Goal: Use online tool/utility: Utilize a website feature to perform a specific function

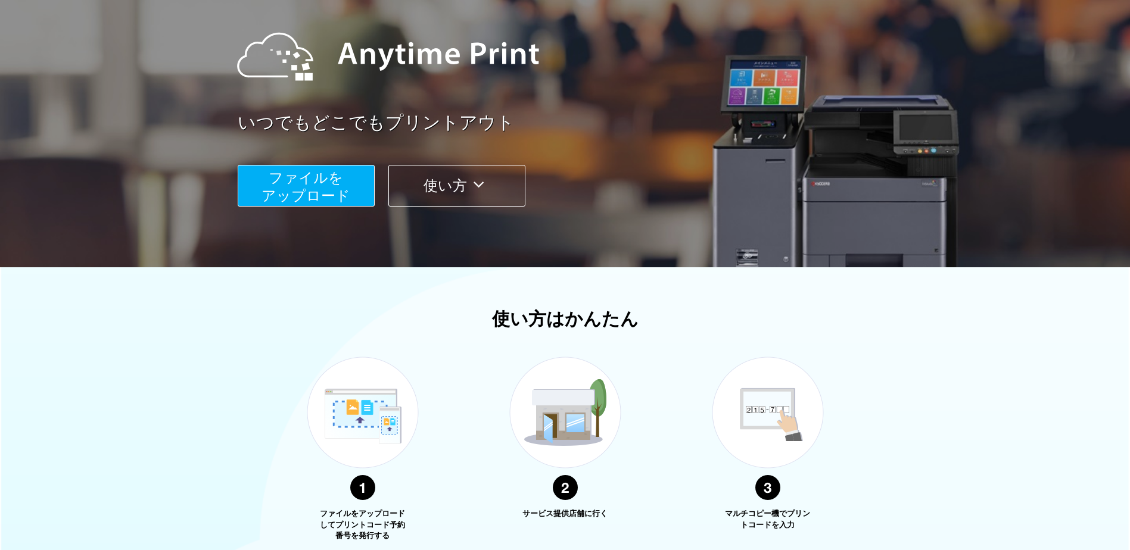
scroll to position [119, 0]
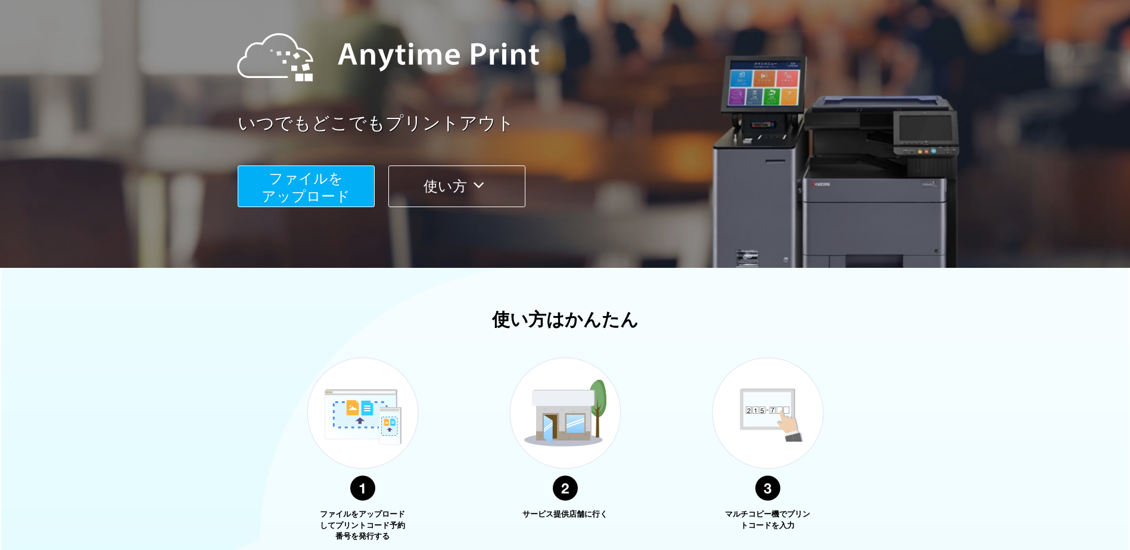
click at [316, 178] on span "ファイルを ​​アップロード" at bounding box center [306, 187] width 89 height 34
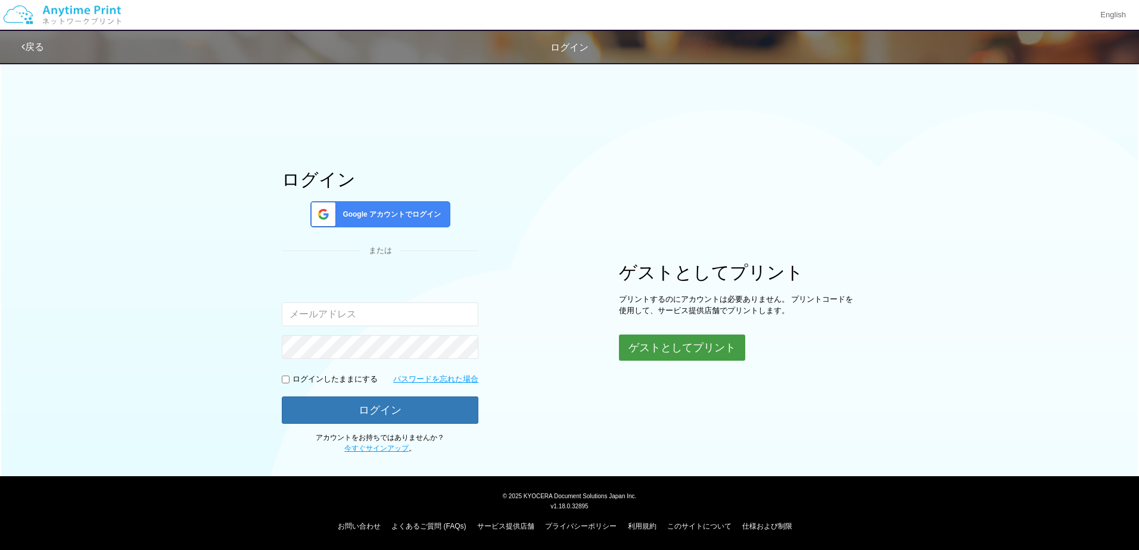
click at [701, 347] on button "ゲストとしてプリント" at bounding box center [682, 348] width 126 height 26
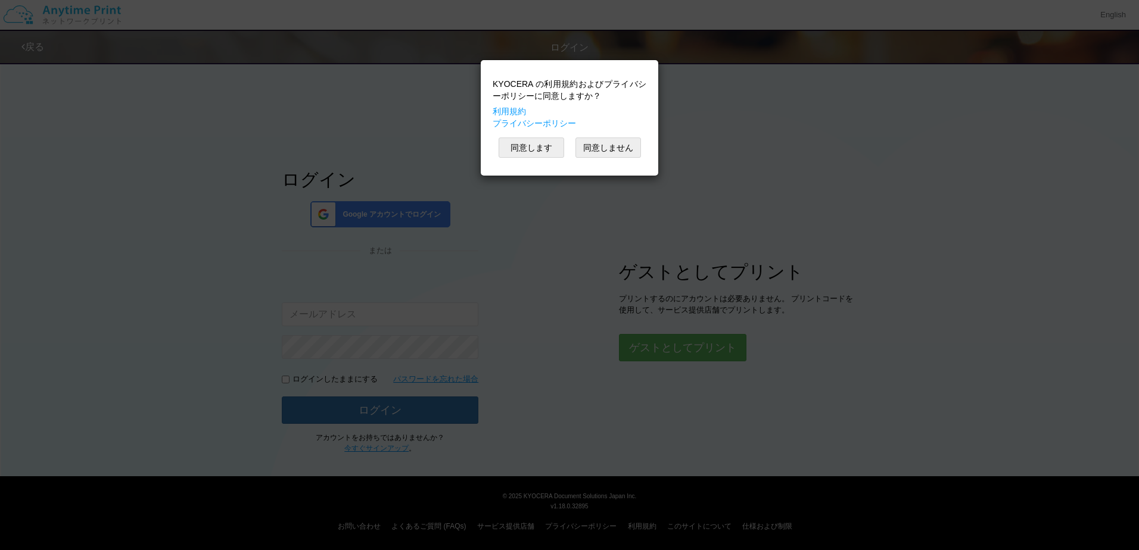
click at [523, 137] on div "KYOCERA の利用規約およびプライバシーポリシーに同意しますか？ 利用規約 プライバシーポリシー 同意します 同意しません" at bounding box center [570, 118] width 166 height 104
click at [526, 148] on button "同意します" at bounding box center [532, 148] width 66 height 20
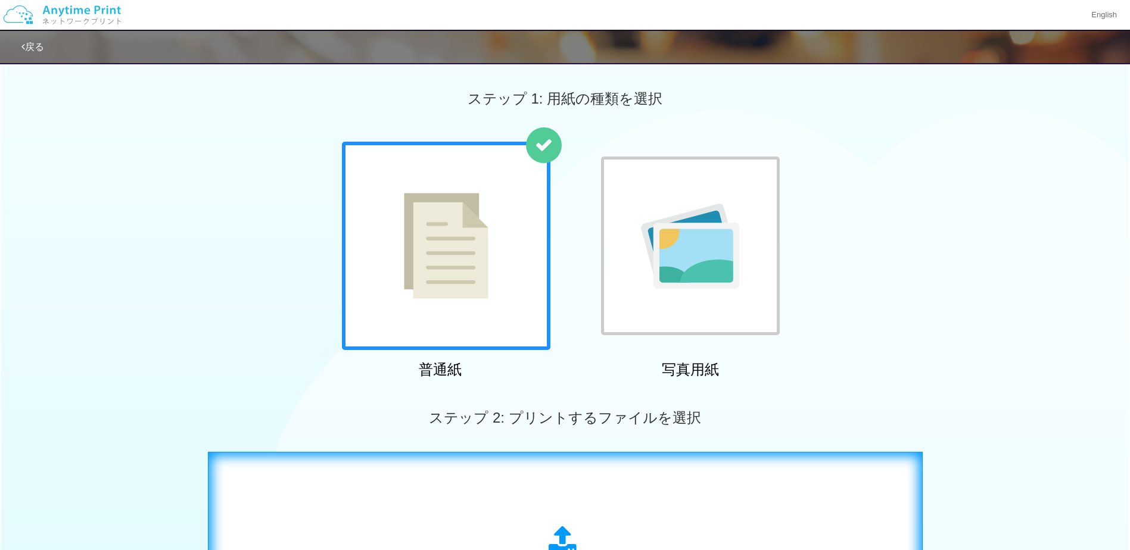
scroll to position [179, 0]
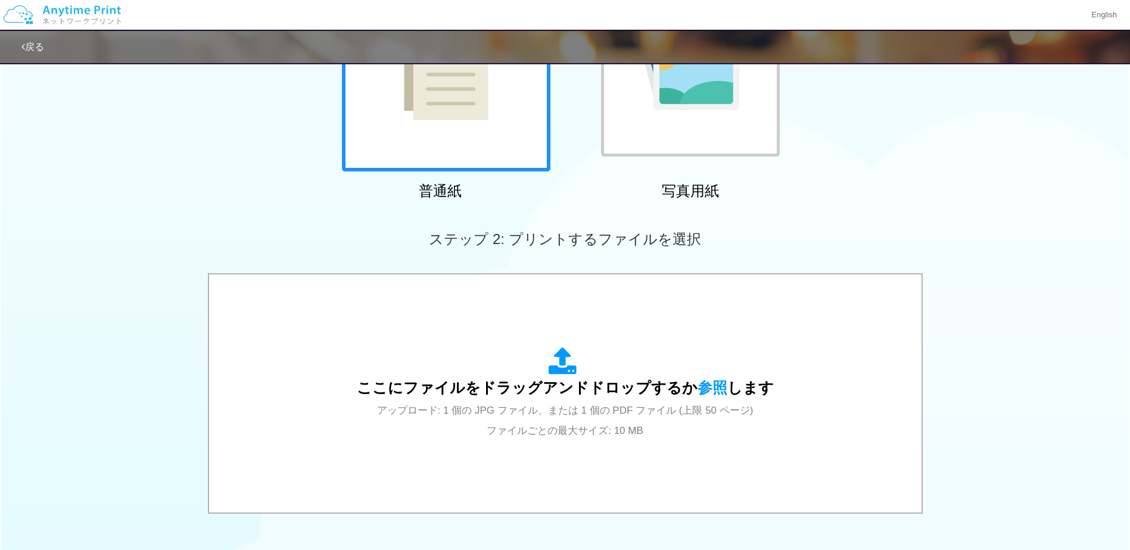
click at [463, 147] on div at bounding box center [446, 67] width 209 height 209
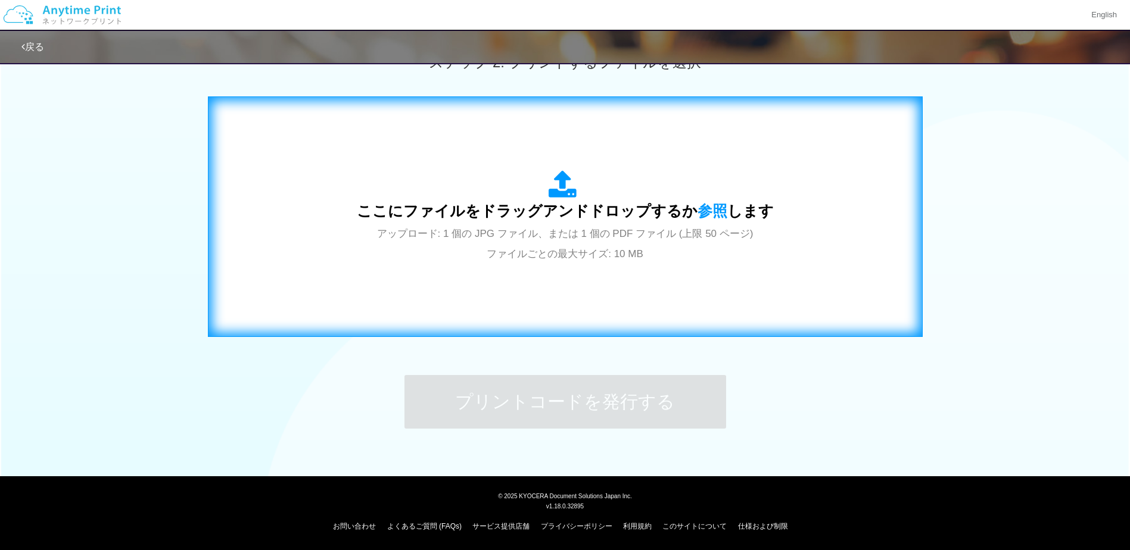
scroll to position [177, 0]
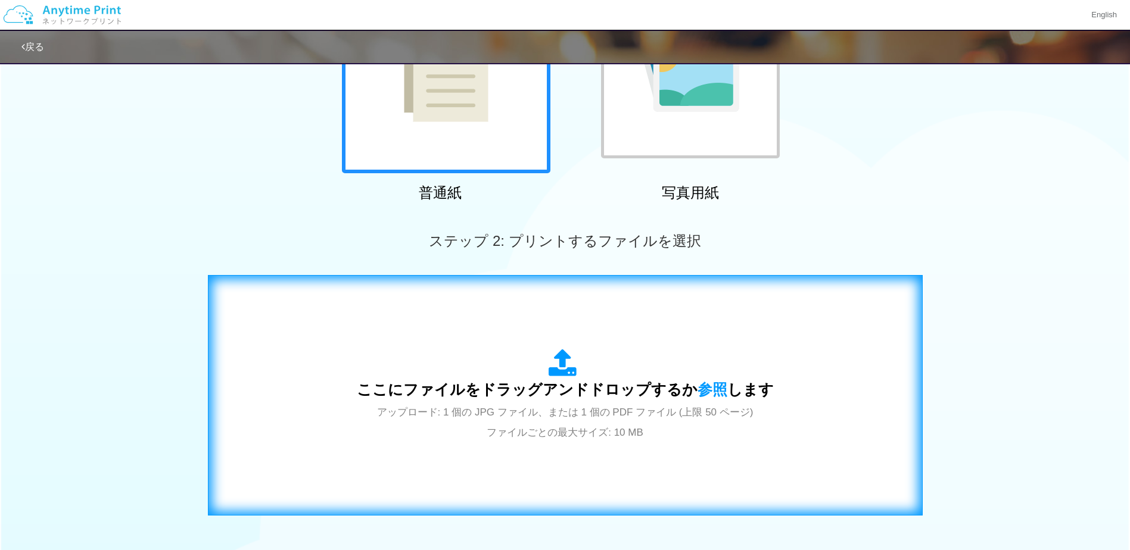
click at [658, 397] on span "ここにファイルをドラッグアンドドロップするか 参照 します" at bounding box center [565, 389] width 417 height 17
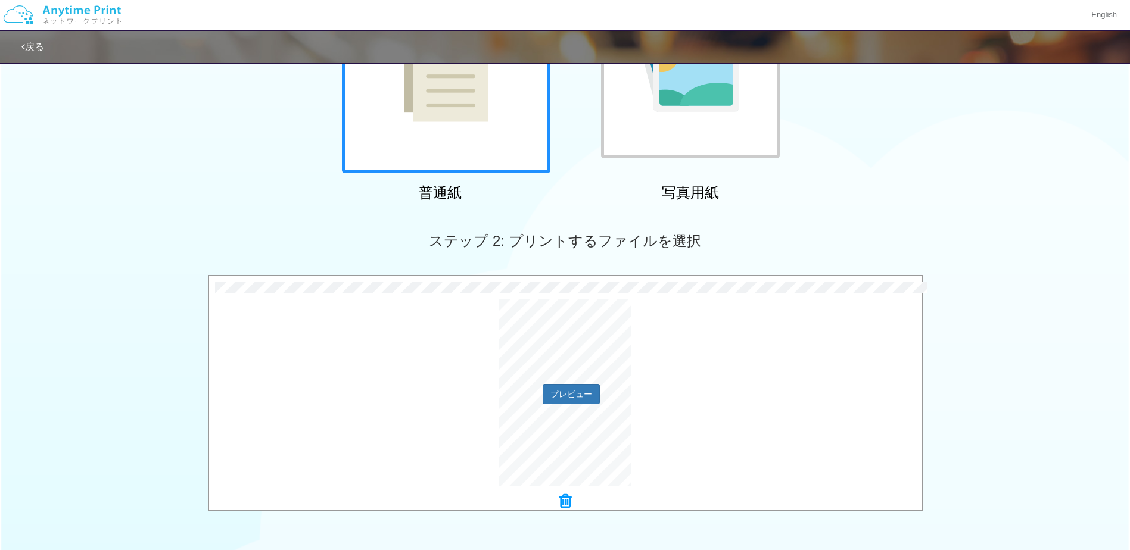
scroll to position [356, 0]
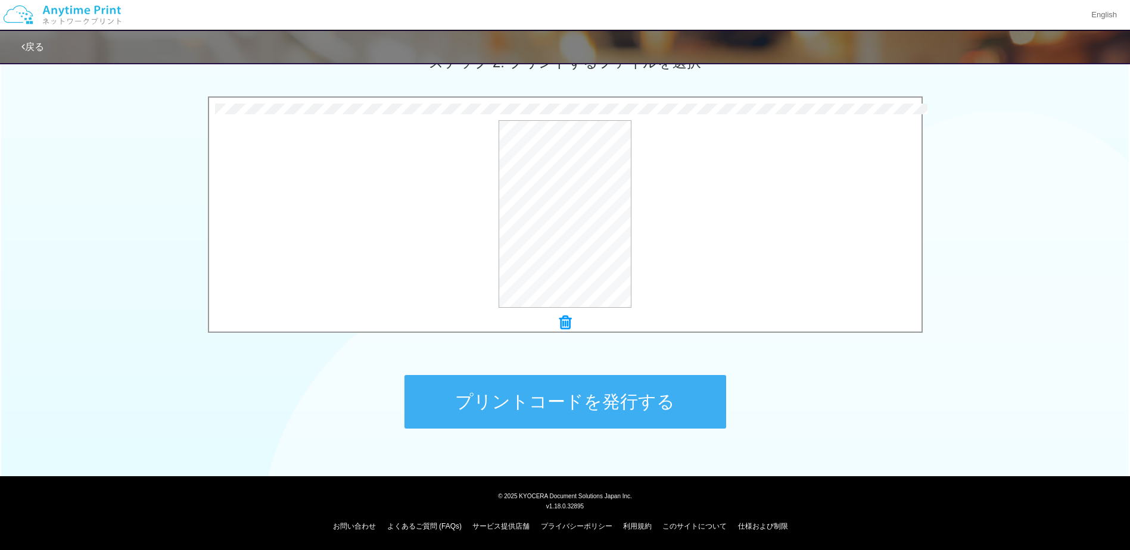
click at [619, 396] on button "プリントコードを発行する" at bounding box center [566, 402] width 322 height 54
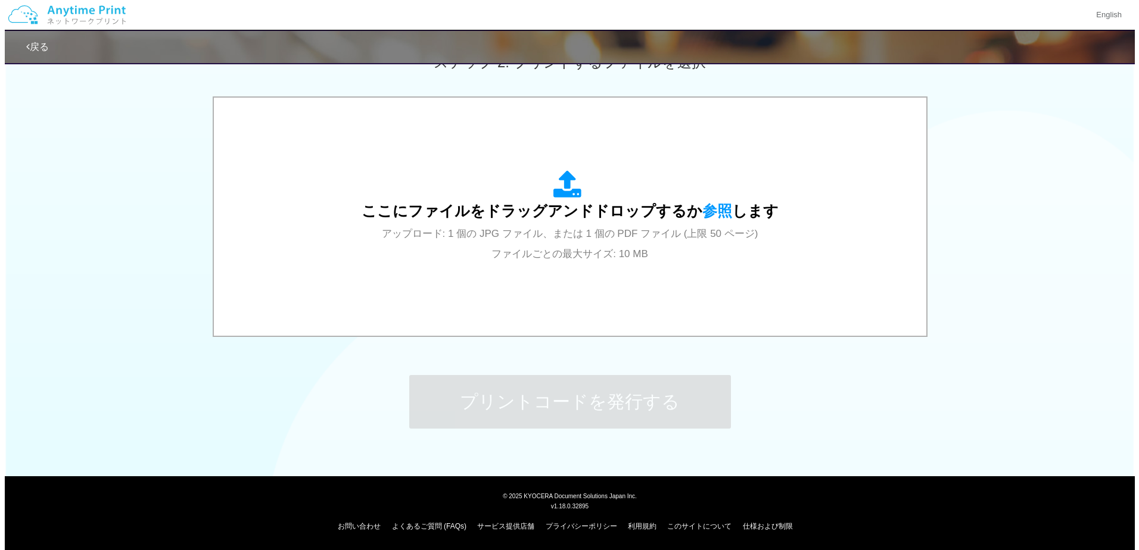
scroll to position [0, 0]
